Goal: Find specific page/section: Find specific page/section

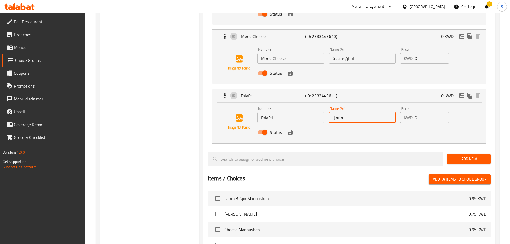
scroll to position [401, 0]
click at [435, 6] on div "[GEOGRAPHIC_DATA]" at bounding box center [426, 7] width 35 height 6
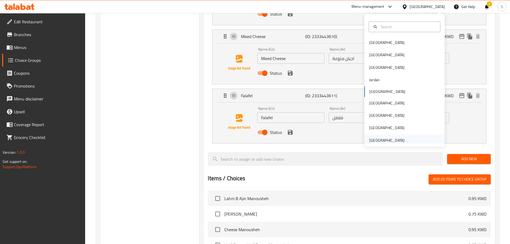
click at [385, 142] on div "[GEOGRAPHIC_DATA]" at bounding box center [387, 140] width 44 height 12
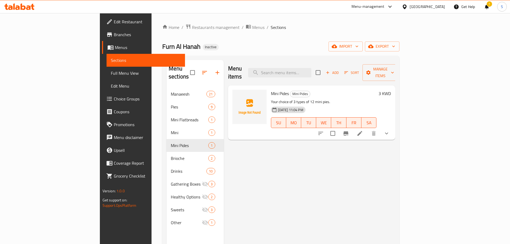
click at [440, 6] on div "[GEOGRAPHIC_DATA]" at bounding box center [426, 7] width 35 height 6
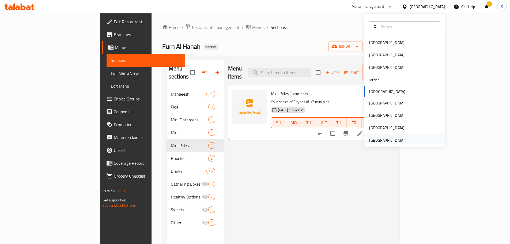
click at [381, 141] on div "[GEOGRAPHIC_DATA]" at bounding box center [386, 140] width 35 height 6
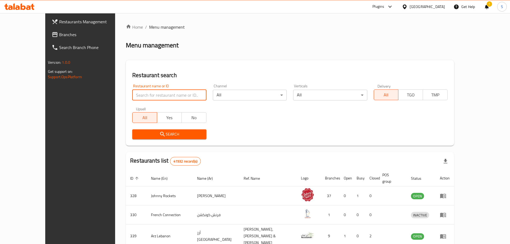
click at [153, 95] on input "search" at bounding box center [169, 95] width 74 height 11
paste input "691122"
type input "691122"
click button "Search" at bounding box center [169, 134] width 74 height 10
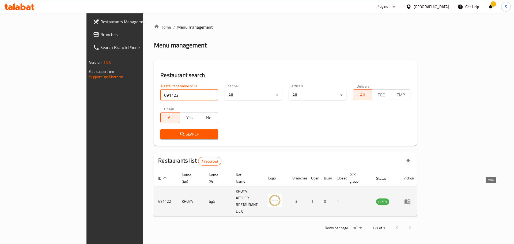
click at [410, 199] on icon "enhanced table" at bounding box center [407, 201] width 6 height 5
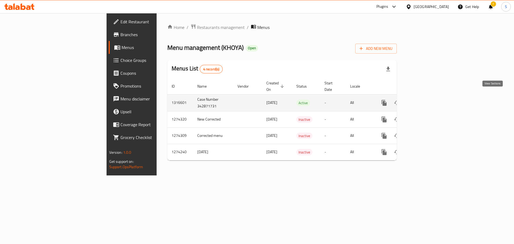
click at [426, 100] on icon "enhanced table" at bounding box center [422, 103] width 6 height 6
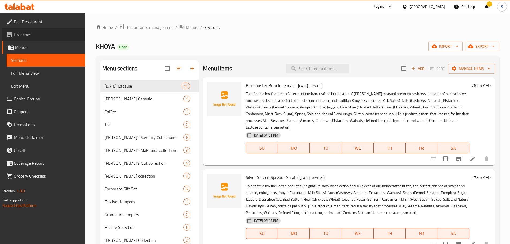
click at [37, 35] on span "Branches" at bounding box center [47, 34] width 67 height 6
